Goal: Find contact information: Find contact information

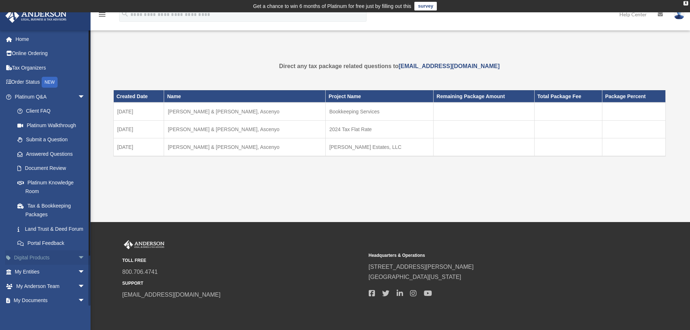
click at [78, 265] on span "arrow_drop_down" at bounding box center [85, 257] width 14 height 15
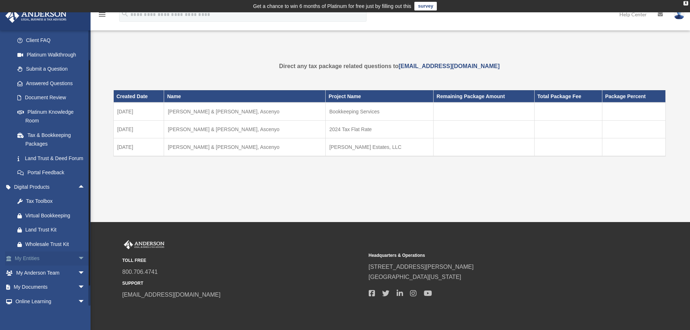
scroll to position [72, 0]
click at [78, 276] on span "arrow_drop_down" at bounding box center [85, 271] width 14 height 15
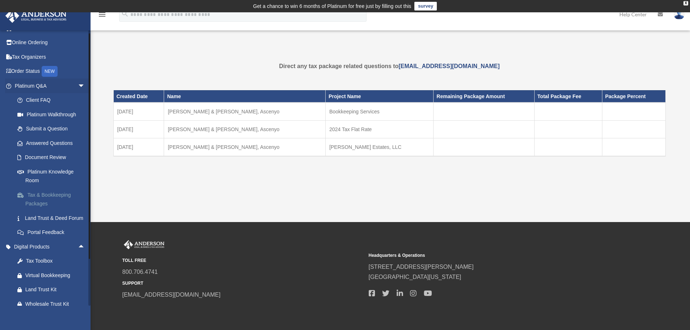
scroll to position [0, 0]
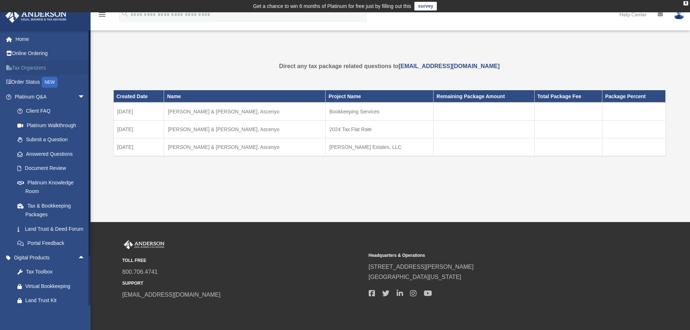
click at [24, 69] on link "Tax Organizers" at bounding box center [50, 67] width 91 height 14
click at [53, 139] on link "Submit a Question" at bounding box center [53, 140] width 86 height 14
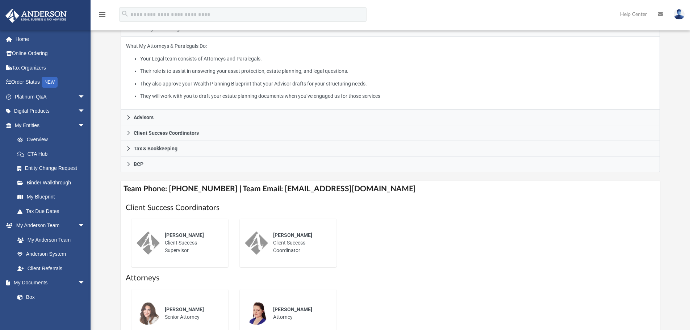
scroll to position [145, 0]
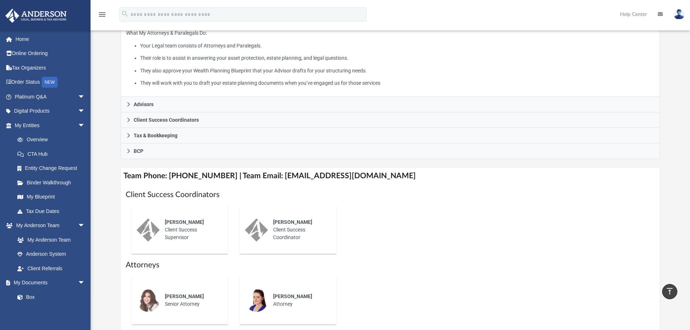
click at [173, 227] on div "Ebony Payton Client Success Supervisor" at bounding box center [191, 229] width 63 height 33
drag, startPoint x: 270, startPoint y: 176, endPoint x: 291, endPoint y: 175, distance: 21.0
click at [291, 175] on h4 "Team Phone: (725) 208-3133 | Team Email: myteam@andersonadvisors.com" at bounding box center [391, 176] width 540 height 16
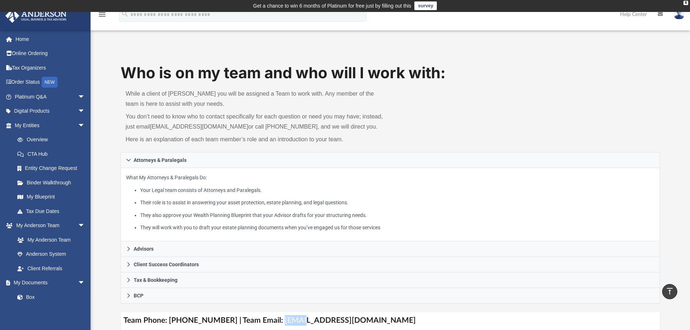
scroll to position [0, 0]
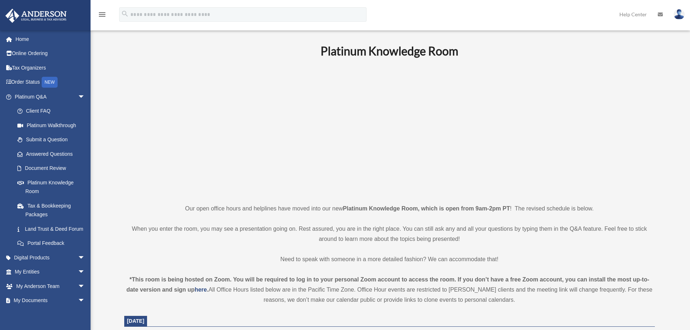
scroll to position [36, 0]
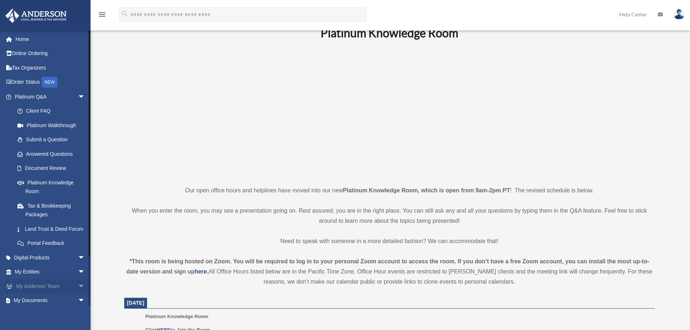
click at [78, 293] on span "arrow_drop_down" at bounding box center [85, 286] width 14 height 15
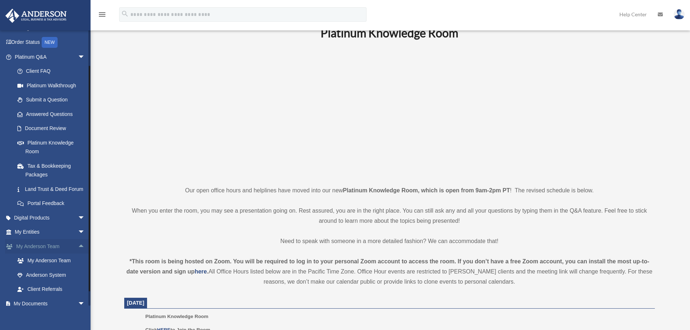
scroll to position [72, 0]
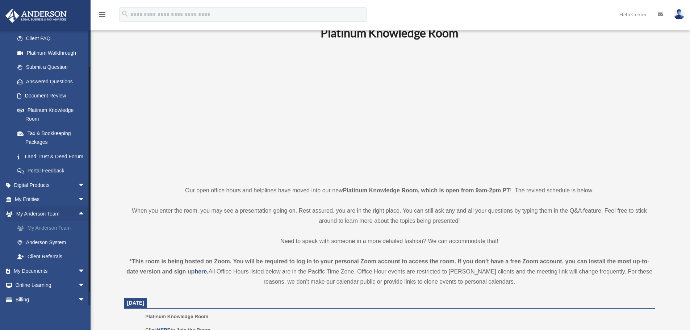
click at [41, 235] on link "My Anderson Team" at bounding box center [53, 228] width 86 height 14
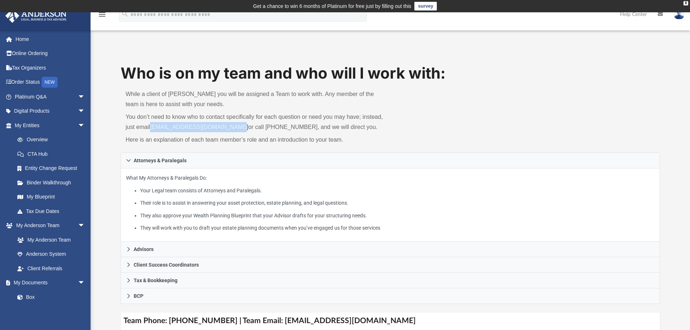
drag, startPoint x: 151, startPoint y: 127, endPoint x: 235, endPoint y: 129, distance: 84.8
click at [235, 129] on p "You don’t need to know who to contact specifically for each question or need yo…" at bounding box center [256, 122] width 260 height 20
click at [189, 132] on p "You don’t need to know who to contact specifically for each question or need yo…" at bounding box center [256, 122] width 260 height 20
drag, startPoint x: 238, startPoint y: 127, endPoint x: 153, endPoint y: 129, distance: 84.8
click at [153, 129] on p "You don’t need to know who to contact specifically for each question or need yo…" at bounding box center [256, 122] width 260 height 20
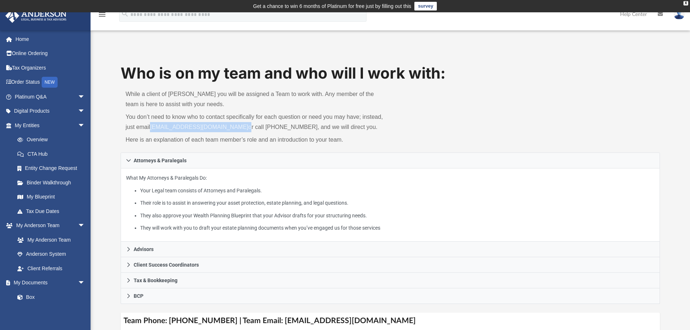
copy p "[EMAIL_ADDRESS][DOMAIN_NAME]"
click at [232, 132] on p "You don’t need to know who to contact specifically for each question or need yo…" at bounding box center [256, 122] width 260 height 20
drag, startPoint x: 239, startPoint y: 126, endPoint x: 153, endPoint y: 122, distance: 85.9
click at [153, 122] on p "You don’t need to know who to contact specifically for each question or need yo…" at bounding box center [256, 122] width 260 height 20
copy p "[EMAIL_ADDRESS][DOMAIN_NAME]"
